Goal: Transaction & Acquisition: Purchase product/service

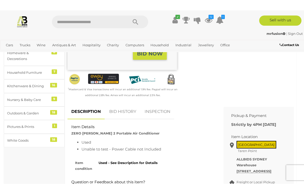
scroll to position [144, 0]
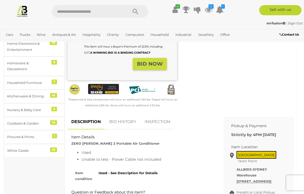
click at [126, 114] on link "BID HISTORY" at bounding box center [122, 121] width 35 height 15
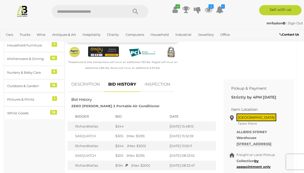
click at [90, 77] on link "DESCRIPTION" at bounding box center [85, 84] width 36 height 15
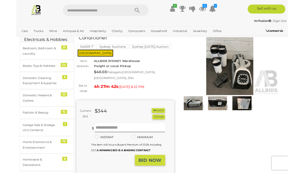
scroll to position [0, 0]
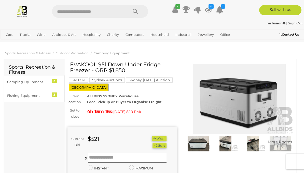
click at [28, 9] on img at bounding box center [22, 11] width 12 height 12
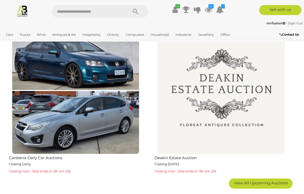
scroll to position [772, 0]
click at [259, 173] on span "View All Upcoming Auctions" at bounding box center [261, 183] width 54 height 5
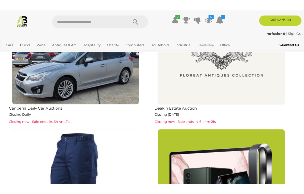
scroll to position [811, 0]
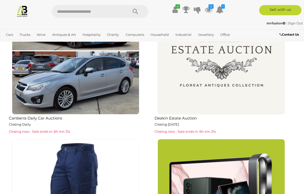
click at [249, 81] on img at bounding box center [220, 50] width 127 height 127
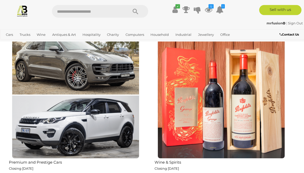
scroll to position [0, 0]
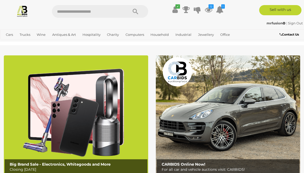
click at [24, 8] on img at bounding box center [22, 11] width 12 height 12
click at [20, 13] on img at bounding box center [22, 11] width 12 height 12
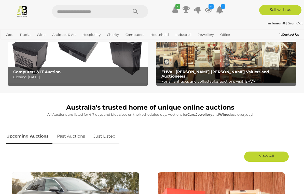
scroll to position [181, 0]
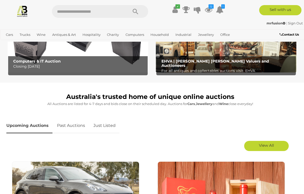
click at [71, 125] on link "Past Auctions" at bounding box center [71, 125] width 36 height 15
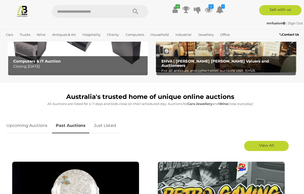
click at [19, 121] on link "Upcoming Auctions" at bounding box center [28, 125] width 45 height 15
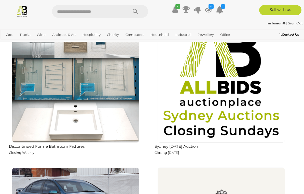
scroll to position [631, 0]
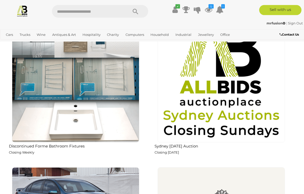
click at [269, 118] on img at bounding box center [220, 79] width 127 height 127
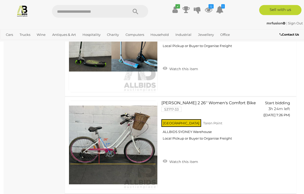
scroll to position [1356, 0]
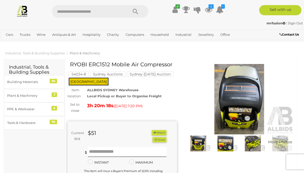
click at [242, 110] on img at bounding box center [238, 99] width 109 height 70
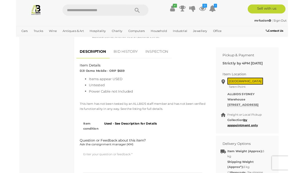
scroll to position [204, 0]
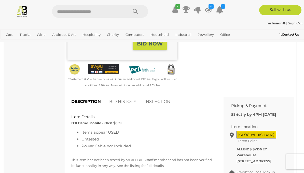
click at [125, 94] on link "BID HISTORY" at bounding box center [122, 101] width 35 height 15
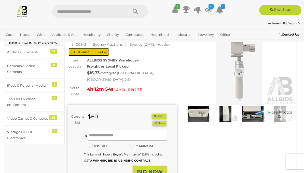
scroll to position [28, 0]
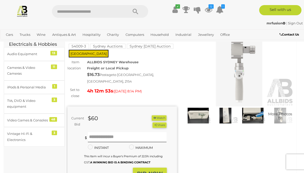
click at [244, 72] on img at bounding box center [238, 71] width 109 height 70
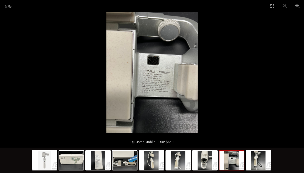
scroll to position [15, 0]
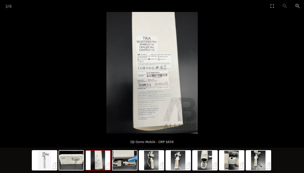
click at [274, 64] on picture at bounding box center [152, 73] width 304 height 122
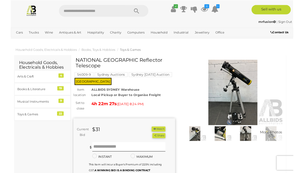
scroll to position [13, 0]
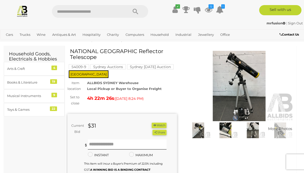
click at [238, 85] on img at bounding box center [238, 86] width 109 height 70
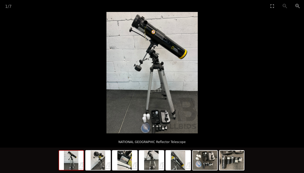
click at [169, 95] on img at bounding box center [151, 73] width 91 height 122
click at [174, 92] on img at bounding box center [151, 73] width 91 height 122
click at [264, 64] on picture at bounding box center [152, 73] width 304 height 122
